Goal: Task Accomplishment & Management: Use online tool/utility

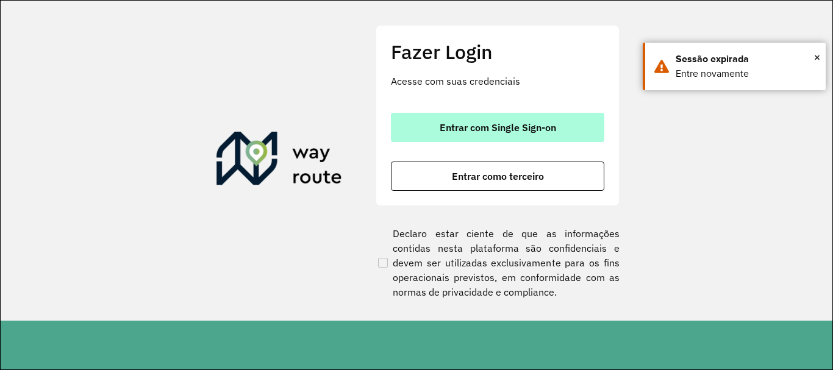
click at [522, 123] on span "Entrar com Single Sign-on" at bounding box center [497, 128] width 116 height 10
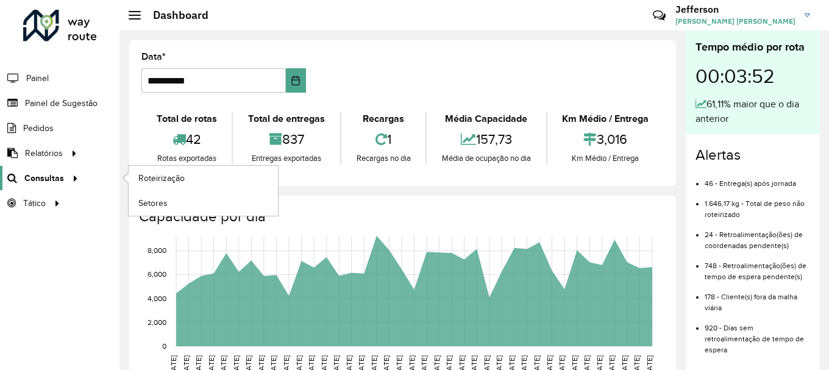
click at [68, 177] on icon at bounding box center [73, 177] width 10 height 18
click at [167, 174] on span "Roteirização" at bounding box center [162, 178] width 49 height 13
click at [170, 178] on span "Roteirização" at bounding box center [162, 178] width 49 height 13
click at [157, 201] on span "Setores" at bounding box center [153, 203] width 30 height 13
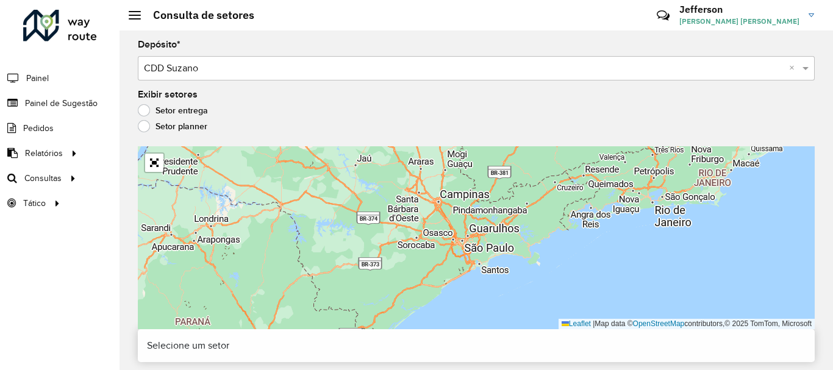
click at [148, 124] on label "Setor planner" at bounding box center [172, 126] width 69 height 12
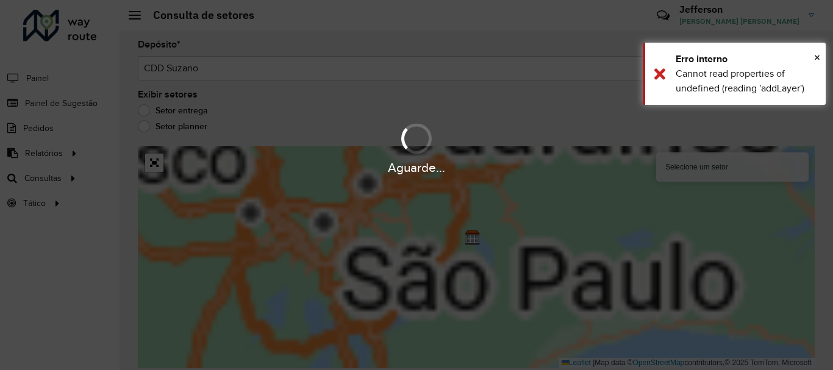
click at [144, 113] on div "Aguarde..." at bounding box center [416, 185] width 833 height 370
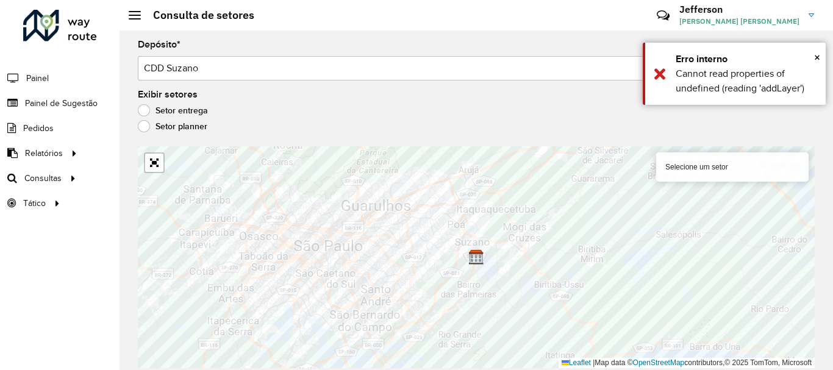
click at [144, 112] on label "Setor entrega" at bounding box center [173, 110] width 70 height 12
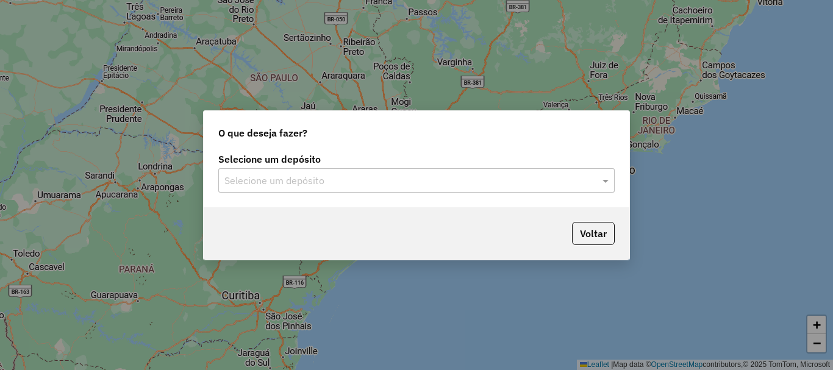
click at [588, 180] on div at bounding box center [416, 181] width 396 height 16
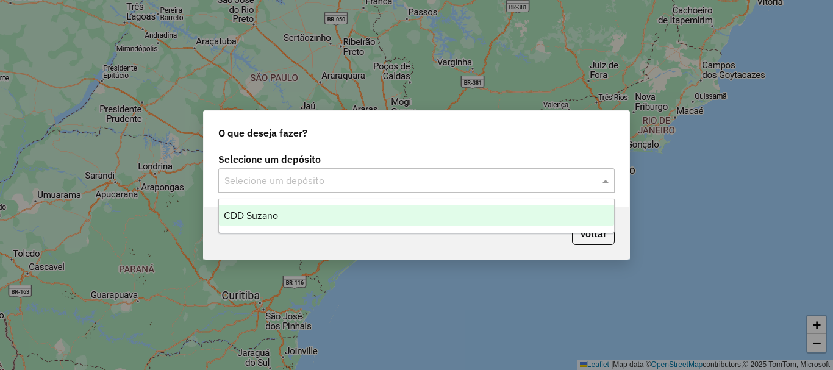
click at [482, 215] on div "CDD Suzano" at bounding box center [416, 215] width 395 height 21
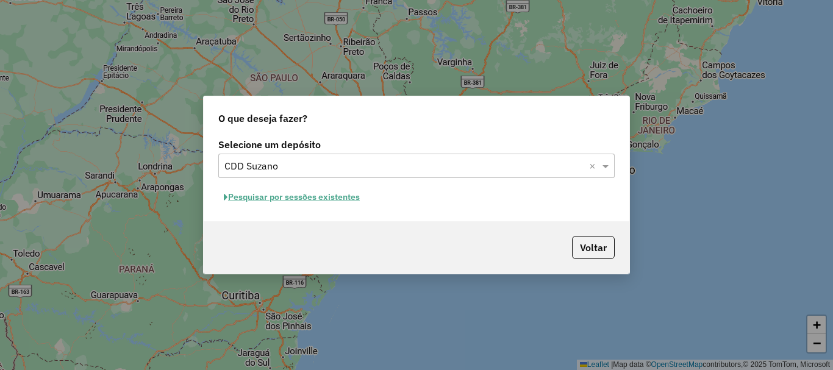
click at [331, 197] on button "Pesquisar por sessões existentes" at bounding box center [291, 197] width 147 height 19
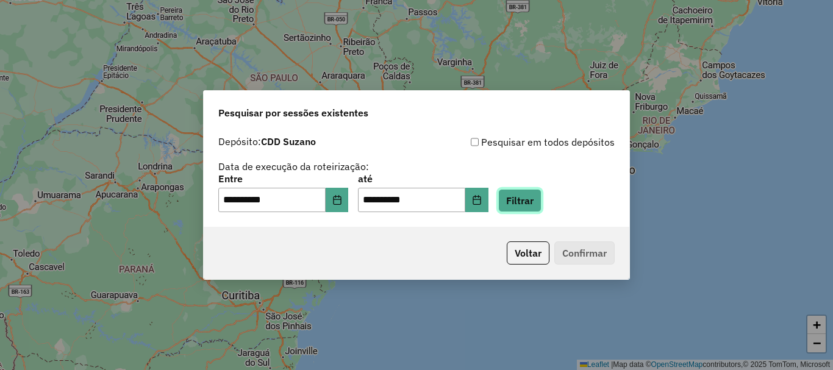
click at [538, 203] on button "Filtrar" at bounding box center [519, 200] width 43 height 23
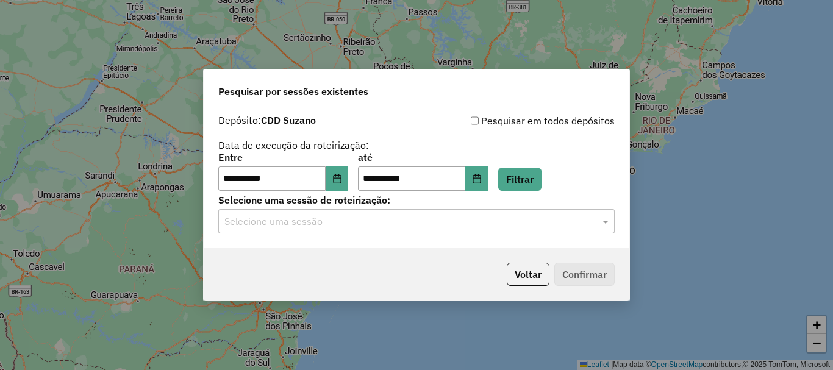
click at [482, 224] on input "text" at bounding box center [404, 222] width 360 height 15
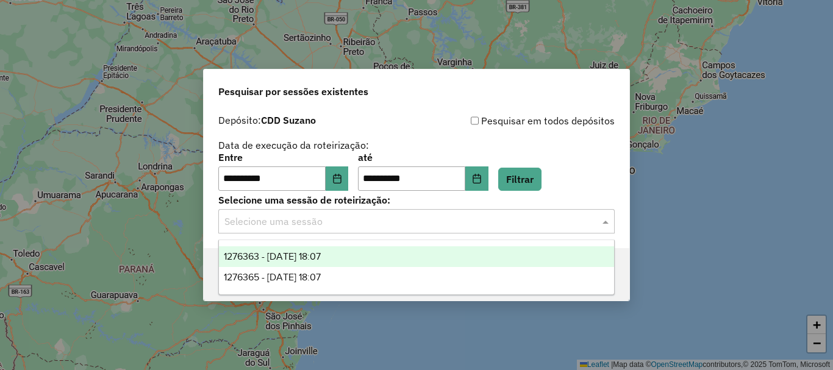
click at [329, 263] on div "1276363 - [DATE] 18:07" at bounding box center [416, 256] width 395 height 21
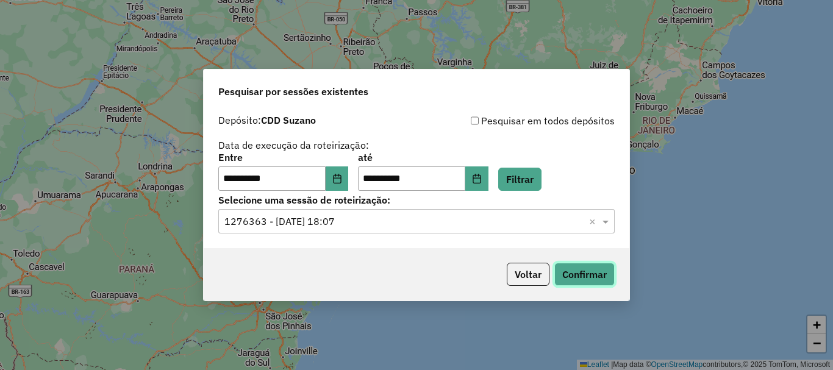
click at [586, 282] on button "Confirmar" at bounding box center [584, 274] width 60 height 23
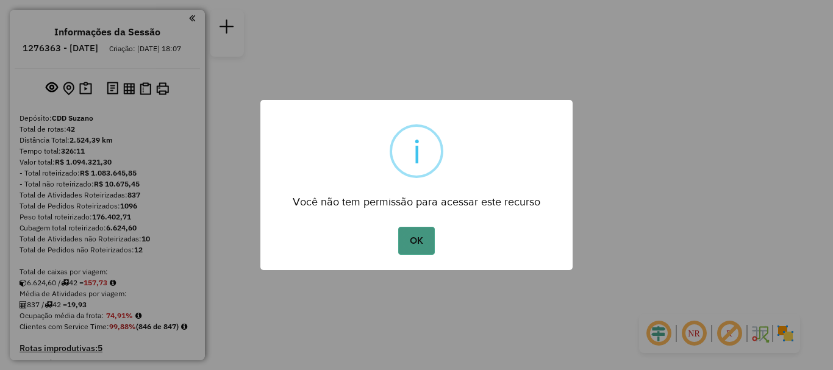
click at [415, 237] on button "OK" at bounding box center [416, 241] width 36 height 28
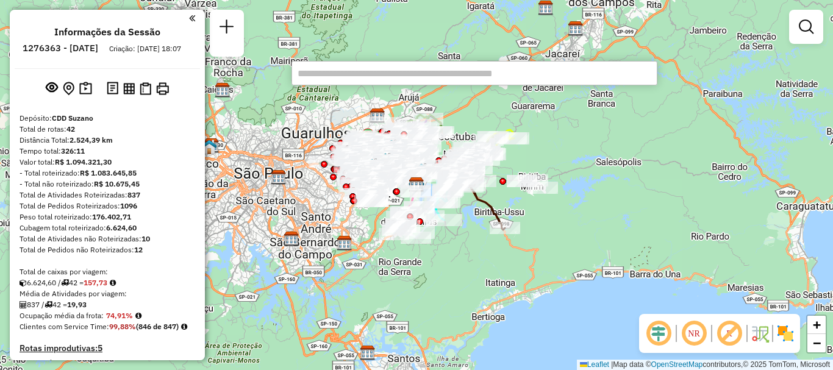
scroll to position [563, 0]
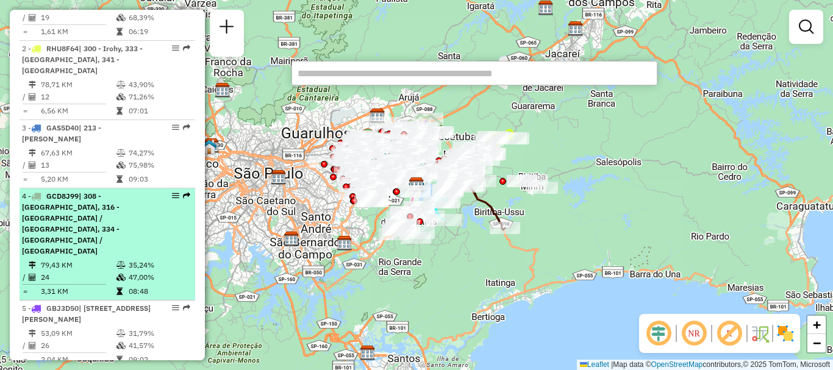
click at [172, 192] on em at bounding box center [175, 195] width 7 height 7
select select "**********"
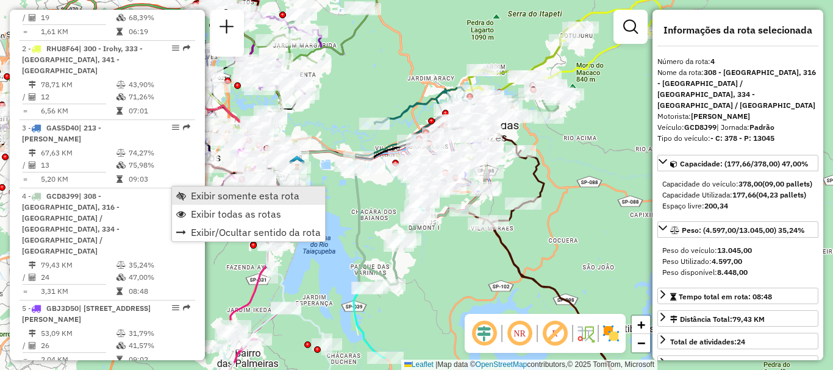
click at [191, 196] on link "Exibir somente esta rota" at bounding box center [248, 196] width 153 height 18
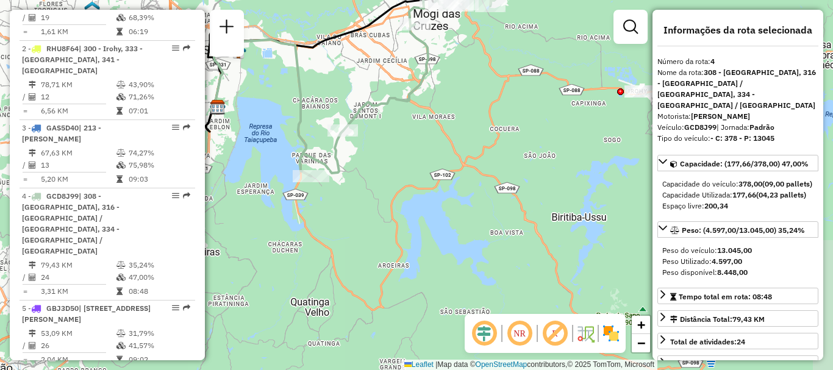
drag, startPoint x: 474, startPoint y: 240, endPoint x: 415, endPoint y: 129, distance: 126.0
click at [415, 129] on div "Janela de atendimento Grade de atendimento Capacidade Transportadoras Veículos …" at bounding box center [416, 185] width 833 height 370
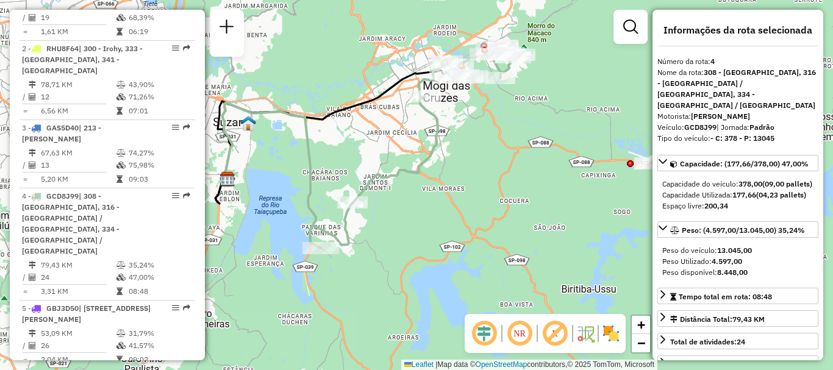
drag, startPoint x: 540, startPoint y: 173, endPoint x: 550, endPoint y: 246, distance: 73.3
click at [550, 246] on div "Janela de atendimento Grade de atendimento Capacidade Transportadoras Veículos …" at bounding box center [416, 185] width 833 height 370
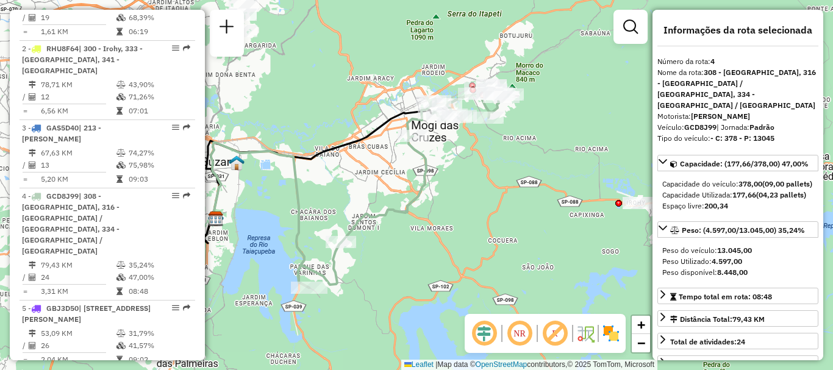
drag, startPoint x: 462, startPoint y: 191, endPoint x: 450, endPoint y: 230, distance: 40.9
click at [450, 230] on div "Janela de atendimento Grade de atendimento Capacidade Transportadoras Veículos …" at bounding box center [416, 185] width 833 height 370
click at [547, 232] on div "Janela de atendimento Grade de atendimento Capacidade Transportadoras Veículos …" at bounding box center [416, 185] width 833 height 370
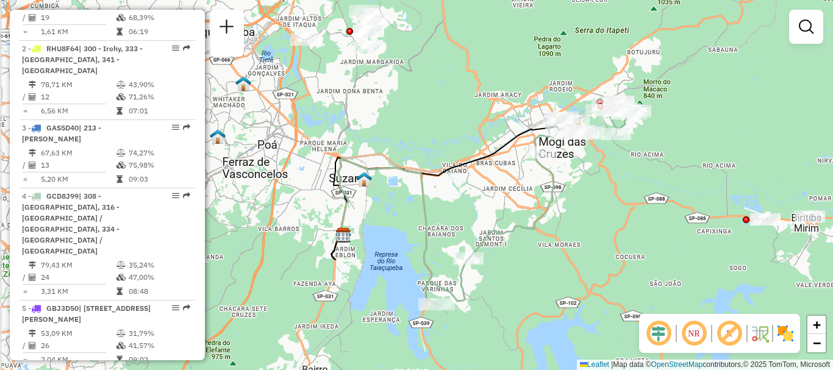
drag, startPoint x: 541, startPoint y: 235, endPoint x: 668, endPoint y: 251, distance: 128.5
click at [668, 251] on div "Janela de atendimento Grade de atendimento Capacidade Transportadoras Veículos …" at bounding box center [416, 185] width 833 height 370
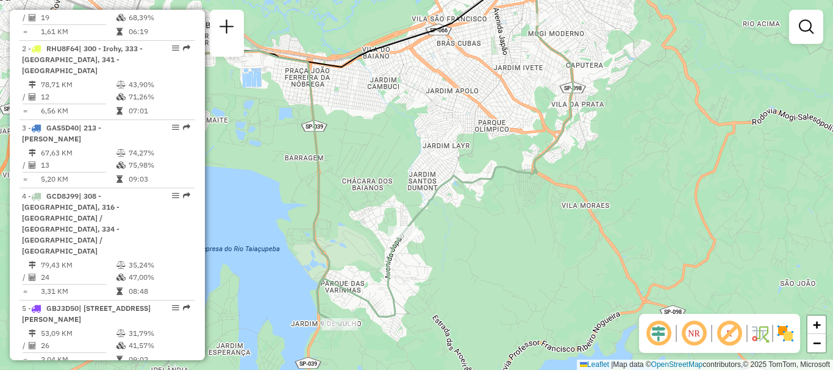
drag, startPoint x: 546, startPoint y: 190, endPoint x: 664, endPoint y: 151, distance: 124.1
click at [664, 151] on div "Janela de atendimento Grade de atendimento Capacidade Transportadoras Veículos …" at bounding box center [416, 185] width 833 height 370
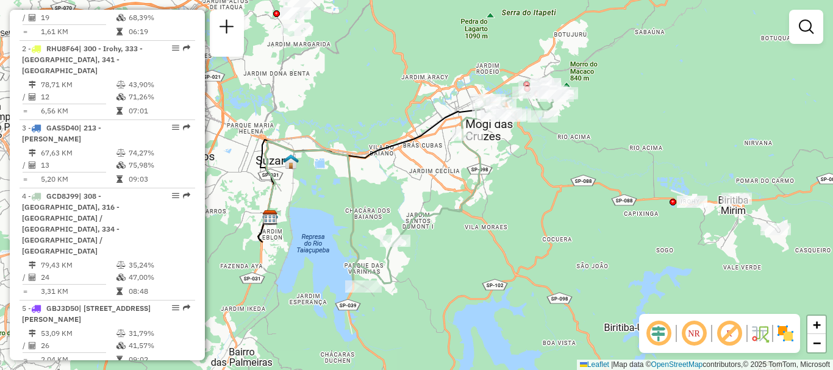
drag, startPoint x: 716, startPoint y: 195, endPoint x: 579, endPoint y: 241, distance: 144.0
click at [579, 241] on div "Janela de atendimento Grade de atendimento Capacidade Transportadoras Veículos …" at bounding box center [416, 185] width 833 height 370
click at [730, 339] on em at bounding box center [728, 333] width 29 height 29
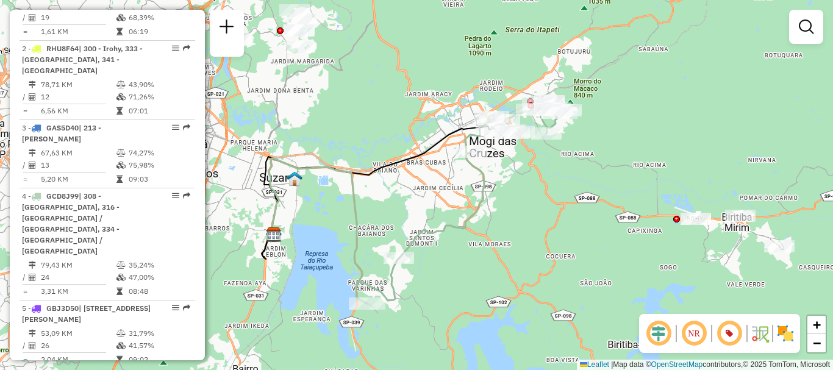
drag, startPoint x: 507, startPoint y: 230, endPoint x: 508, endPoint y: 251, distance: 20.8
click at [508, 251] on div "Janela de atendimento Grade de atendimento Capacidade Transportadoras Veículos …" at bounding box center [416, 185] width 833 height 370
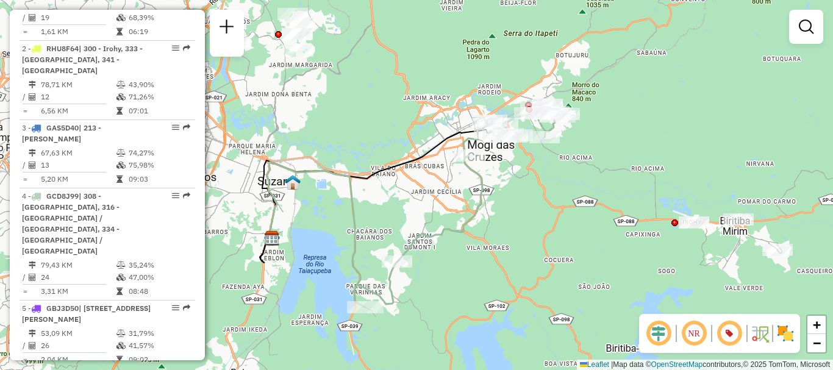
click at [693, 337] on em at bounding box center [693, 333] width 29 height 29
click at [695, 335] on em at bounding box center [693, 333] width 29 height 29
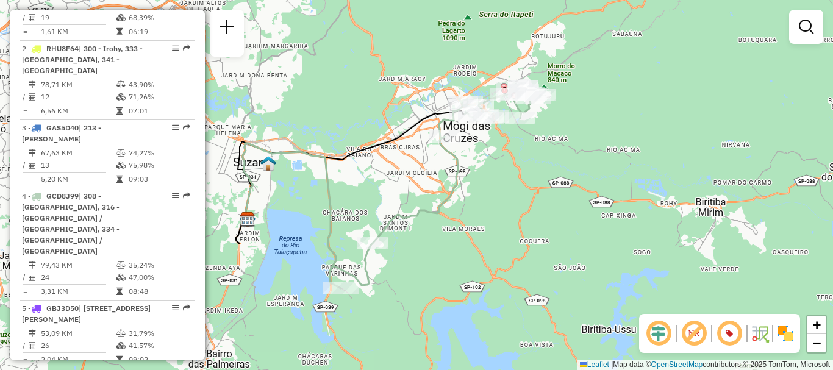
click at [477, 263] on div "Janela de atendimento Grade de atendimento Capacidade Transportadoras Veículos …" at bounding box center [416, 185] width 833 height 370
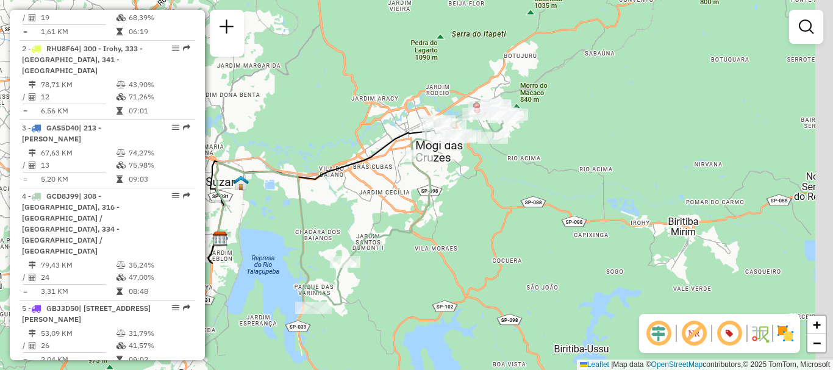
drag, startPoint x: 497, startPoint y: 235, endPoint x: 472, endPoint y: 248, distance: 28.4
click at [463, 254] on div "Janela de atendimento Grade de atendimento Capacidade Transportadoras Veículos …" at bounding box center [416, 185] width 833 height 370
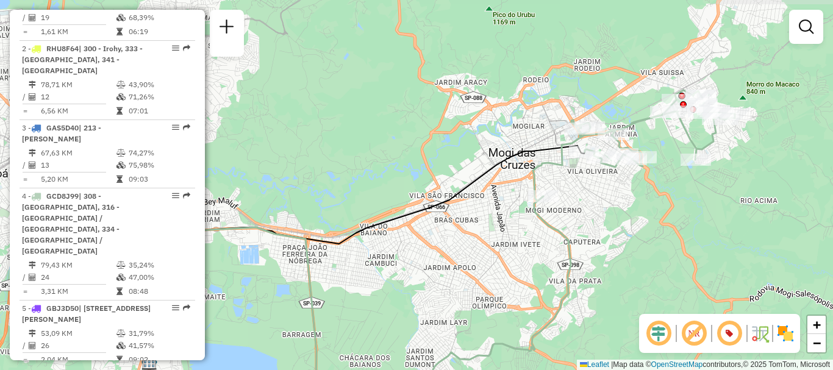
drag, startPoint x: 398, startPoint y: 179, endPoint x: 650, endPoint y: 273, distance: 269.3
click at [650, 273] on div "Janela de atendimento Grade de atendimento Capacidade Transportadoras Veículos …" at bounding box center [416, 185] width 833 height 370
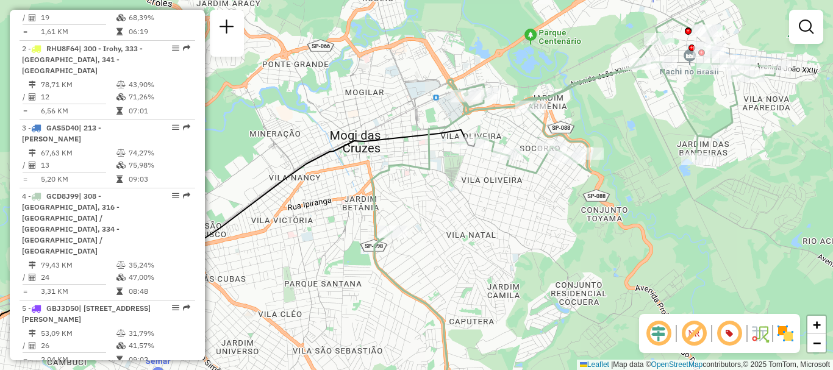
drag, startPoint x: 670, startPoint y: 133, endPoint x: 646, endPoint y: 113, distance: 31.6
click at [646, 113] on div "Janela de atendimento Grade de atendimento Capacidade Transportadoras Veículos …" at bounding box center [416, 185] width 833 height 370
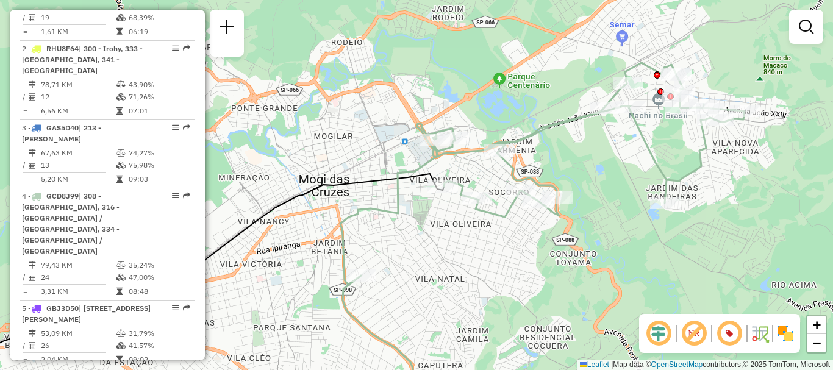
drag, startPoint x: 640, startPoint y: 155, endPoint x: 610, endPoint y: 200, distance: 54.4
click at [610, 200] on div "Janela de atendimento Grade de atendimento Capacidade Transportadoras Veículos …" at bounding box center [416, 185] width 833 height 370
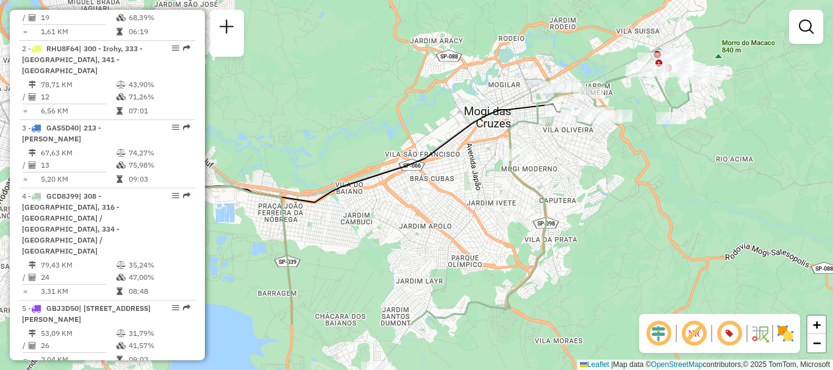
drag, startPoint x: 603, startPoint y: 267, endPoint x: 639, endPoint y: 161, distance: 112.2
click at [639, 161] on div "Janela de atendimento Grade de atendimento Capacidade Transportadoras Veículos …" at bounding box center [416, 185] width 833 height 370
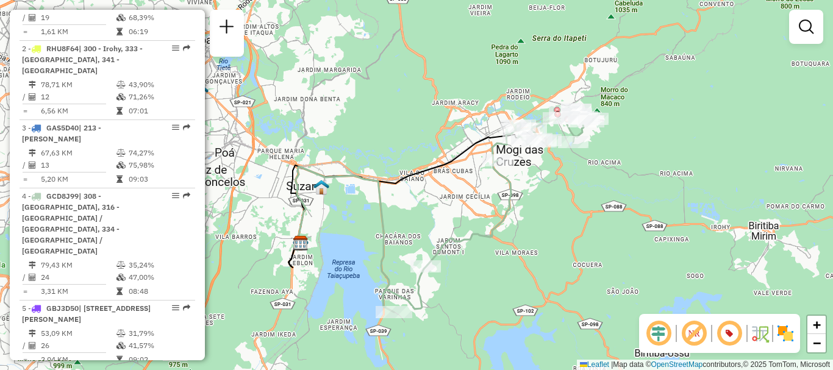
drag, startPoint x: 651, startPoint y: 248, endPoint x: 575, endPoint y: 243, distance: 76.4
click at [575, 243] on div "Janela de atendimento Grade de atendimento Capacidade Transportadoras Veículos …" at bounding box center [416, 185] width 833 height 370
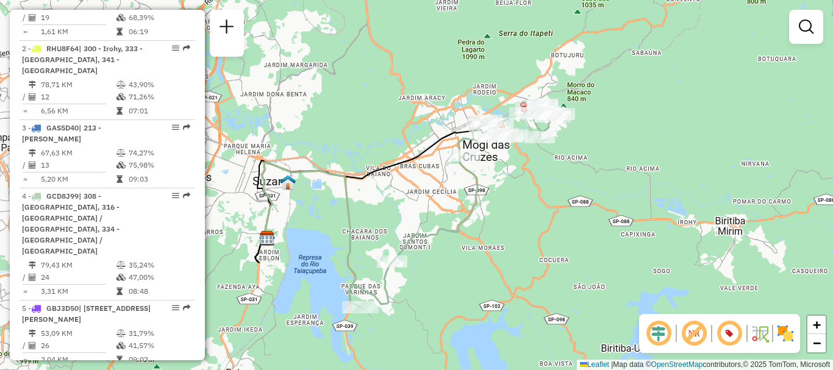
drag, startPoint x: 619, startPoint y: 221, endPoint x: 585, endPoint y: 216, distance: 33.9
click at [585, 216] on div "Janela de atendimento Grade de atendimento Capacidade Transportadoras Veículos …" at bounding box center [416, 185] width 833 height 370
